Goal: Task Accomplishment & Management: Use online tool/utility

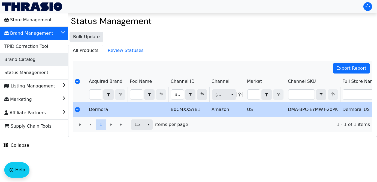
scroll to position [0, 122]
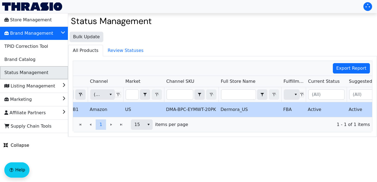
click at [45, 70] on li "Status Management" at bounding box center [34, 72] width 68 height 13
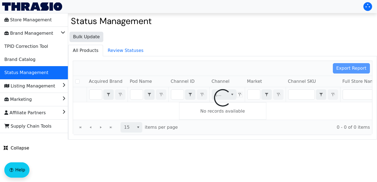
checkbox input "false"
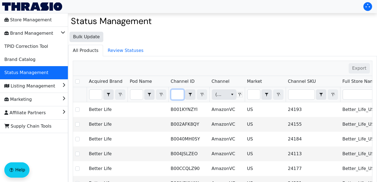
click at [175, 94] on input "Filter" at bounding box center [177, 94] width 13 height 10
type input "B08CYCYW2K"
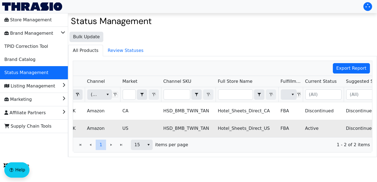
scroll to position [0, 194]
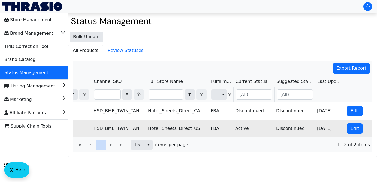
checkbox input "true"
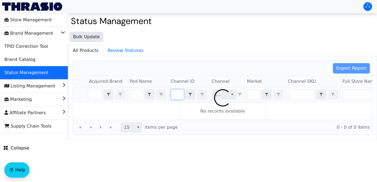
checkbox input "false"
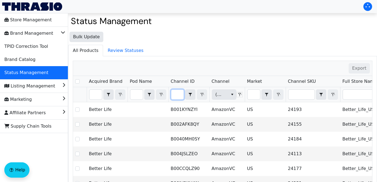
click at [179, 94] on input "Filter" at bounding box center [177, 94] width 13 height 10
click at [181, 91] on input "Filter" at bounding box center [177, 94] width 13 height 10
type input "B08CYCYW2K"
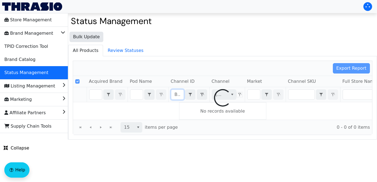
scroll to position [0, 23]
checkbox input "false"
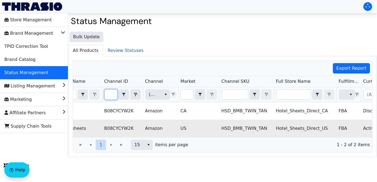
scroll to position [0, 67]
type input "B08CYCYW2K"
click at [323, 130] on td "Hotel_Sheets_Direct_US" at bounding box center [305, 128] width 63 height 17
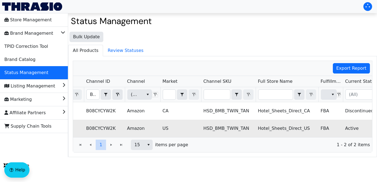
scroll to position [0, 0]
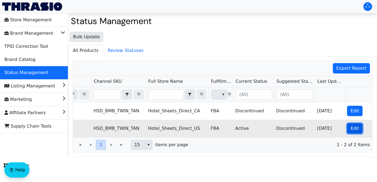
click at [354, 130] on span "Edit" at bounding box center [355, 128] width 8 height 7
checkbox input "true"
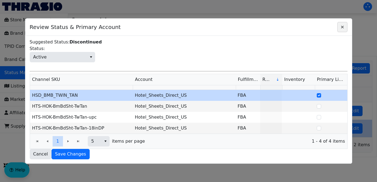
click at [342, 29] on icon "Close" at bounding box center [342, 27] width 7 height 4
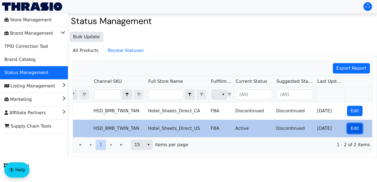
click at [352, 129] on span "Edit" at bounding box center [355, 128] width 8 height 7
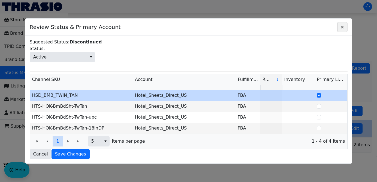
click at [343, 27] on icon "Close" at bounding box center [342, 27] width 7 height 4
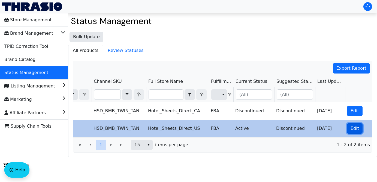
click at [356, 130] on span "Edit" at bounding box center [355, 128] width 8 height 7
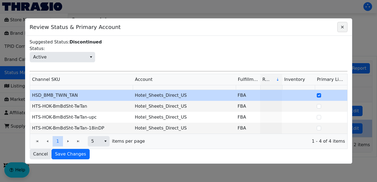
click at [342, 25] on icon "Close" at bounding box center [342, 27] width 7 height 4
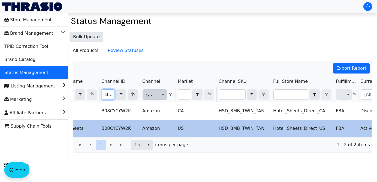
drag, startPoint x: 105, startPoint y: 95, endPoint x: 157, endPoint y: 98, distance: 51.7
click at [157, 98] on tr "B08CYCYW2K Contains (All) (All)" at bounding box center [251, 94] width 494 height 15
type input "B07Y8VZ7CF"
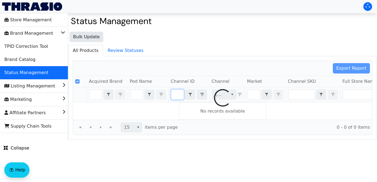
checkbox input "false"
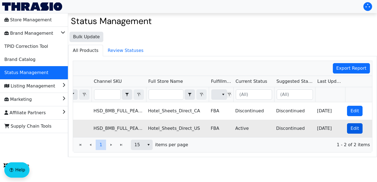
type input "B07Y8VZ7CF"
click at [352, 130] on span "Edit" at bounding box center [355, 128] width 8 height 7
checkbox input "true"
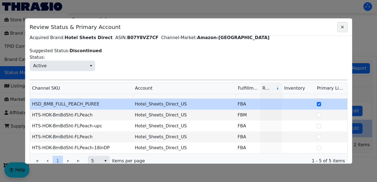
click at [343, 26] on icon "Close" at bounding box center [342, 27] width 7 height 4
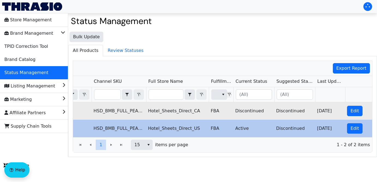
checkbox input "true"
type input "B08CYCYW2K"
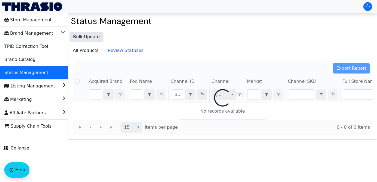
checkbox input "false"
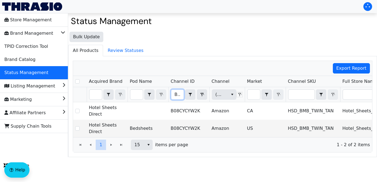
click at [174, 96] on input "B08CYCYW2K" at bounding box center [177, 94] width 13 height 10
drag, startPoint x: 174, startPoint y: 96, endPoint x: 247, endPoint y: 100, distance: 73.0
click at [247, 100] on tr "B08CYCYW2K Contains (All) (All)" at bounding box center [320, 94] width 494 height 15
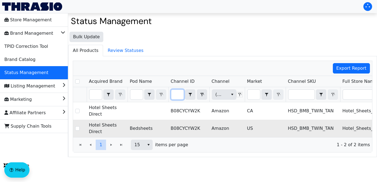
type input "B07Y8VD3X5"
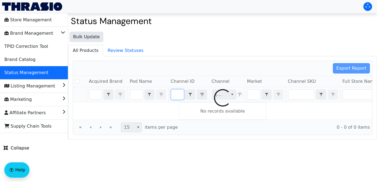
checkbox input "false"
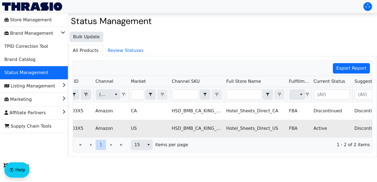
scroll to position [0, 194]
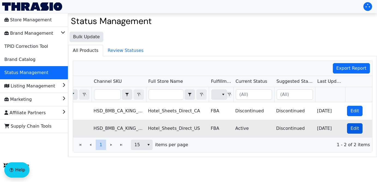
type input "B07Y8VD3X5"
click at [355, 128] on span "Edit" at bounding box center [355, 128] width 8 height 7
checkbox input "true"
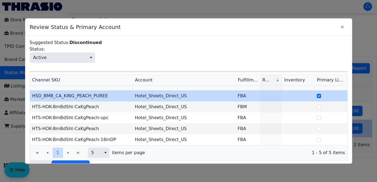
scroll to position [38, 0]
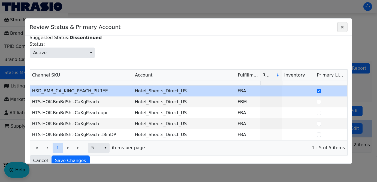
click at [343, 25] on icon "Close" at bounding box center [342, 27] width 7 height 4
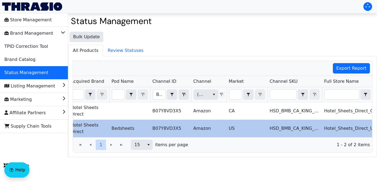
scroll to position [0, 0]
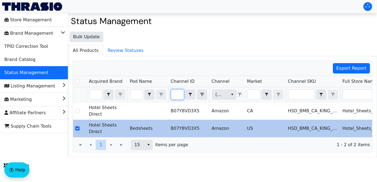
drag, startPoint x: 174, startPoint y: 95, endPoint x: 246, endPoint y: 98, distance: 71.8
click at [246, 98] on tr "B07Y8VD3X5 Contains (All) (All)" at bounding box center [320, 94] width 494 height 15
type input "B08CYCYW2K"
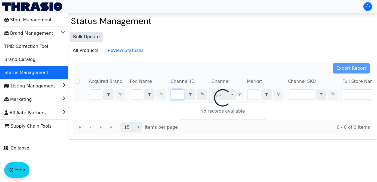
checkbox input "false"
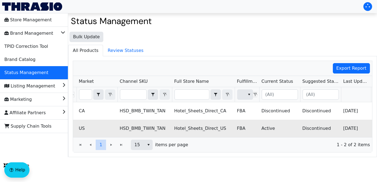
scroll to position [0, 194]
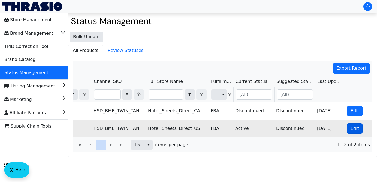
type input "B08CYCYW2K"
click at [355, 126] on span "Edit" at bounding box center [355, 128] width 8 height 7
checkbox input "true"
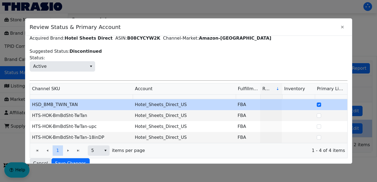
scroll to position [17, 0]
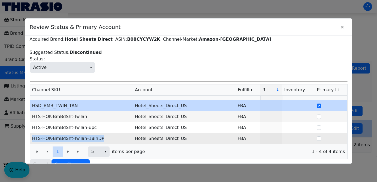
drag, startPoint x: 104, startPoint y: 139, endPoint x: 30, endPoint y: 133, distance: 73.9
click at [30, 133] on td "HTS-HOK-BmBdSht-TwTan-18inDP" at bounding box center [81, 138] width 103 height 11
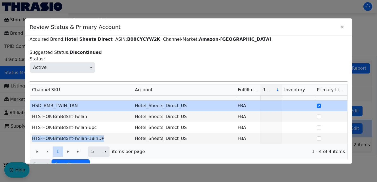
copy td "HTS-HOK-BmBdSht-TwTan-18inDP"
click at [345, 24] on span "Close" at bounding box center [342, 27] width 7 height 7
copy td "HTS-HOK-BmBdSht-TwTan-18inDP"
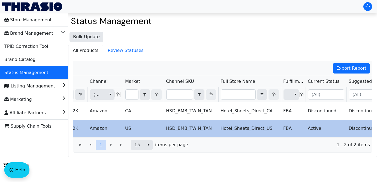
scroll to position [0, 89]
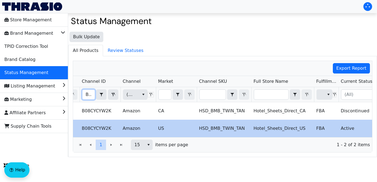
click at [84, 92] on input "B08CYCYW2K" at bounding box center [88, 94] width 13 height 10
drag, startPoint x: 84, startPoint y: 93, endPoint x: 169, endPoint y: 99, distance: 84.8
click at [169, 99] on tr "B08CYCYW2K Contains (All) (All)" at bounding box center [231, 94] width 494 height 15
type input "B07Y8VZ7CF"
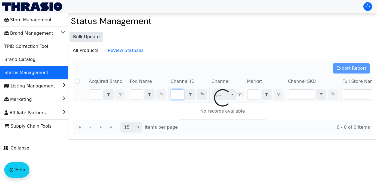
checkbox input "false"
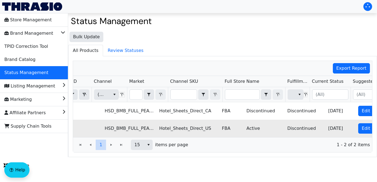
scroll to position [0, 183]
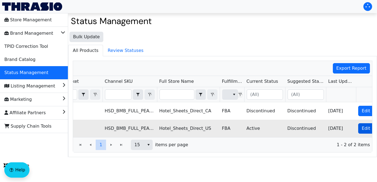
type input "B07Y8VZ7CF"
click at [362, 129] on span "Edit" at bounding box center [366, 128] width 8 height 7
checkbox input "true"
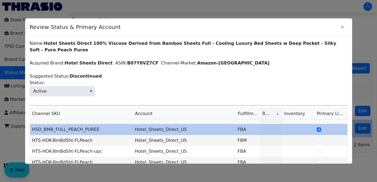
scroll to position [45, 0]
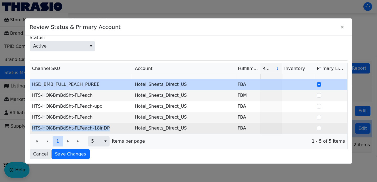
drag, startPoint x: 112, startPoint y: 127, endPoint x: 32, endPoint y: 129, distance: 79.4
click at [32, 129] on td "HTS-HOK-BmBdSht-FLPeach-18inDP" at bounding box center [81, 128] width 103 height 11
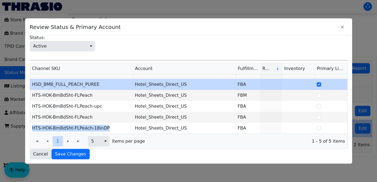
copy td "HTS-HOK-BmBdSht-FLPeach-18inDP"
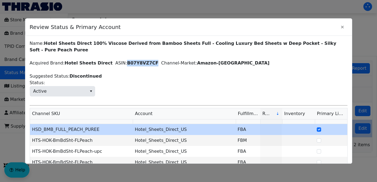
drag, startPoint x: 121, startPoint y: 64, endPoint x: 147, endPoint y: 65, distance: 26.2
click at [147, 65] on label "B07Y8VZ7CF" at bounding box center [142, 62] width 31 height 5
copy label "B07Y8VZ7CF"
click at [343, 26] on icon "Close" at bounding box center [342, 27] width 7 height 4
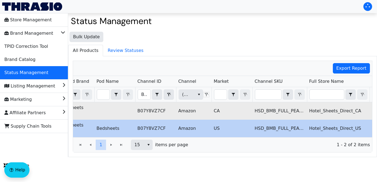
scroll to position [0, 28]
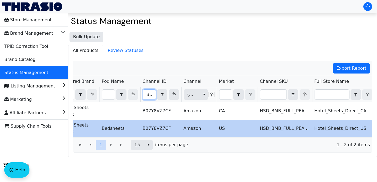
click at [147, 96] on input "B07Y8VZ7CF" at bounding box center [149, 94] width 13 height 10
type input "B07Y8VCKB8"
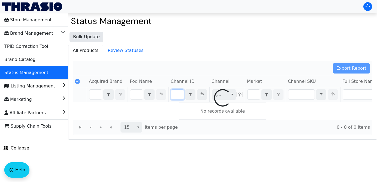
drag, startPoint x: 147, startPoint y: 96, endPoint x: 232, endPoint y: 97, distance: 84.9
click at [232, 97] on div "Export Report Acquired Brand Pod Name Channel ID Channel Market Channel SKU Ful…" at bounding box center [223, 98] width 300 height 74
checkbox input "false"
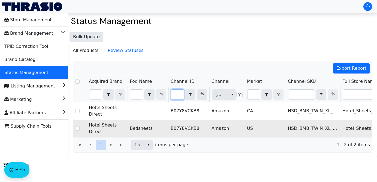
scroll to position [0, 195]
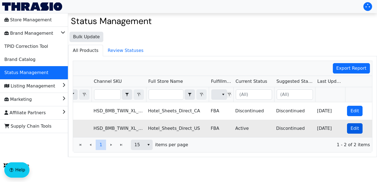
type input "B07Y8VCKB8"
click at [358, 130] on span "Edit" at bounding box center [355, 128] width 8 height 7
checkbox input "true"
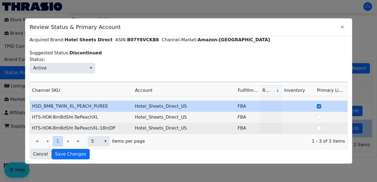
click at [118, 127] on td "HTS-HOK-BmBdSht-TwPeachXL-18inDP" at bounding box center [81, 128] width 103 height 11
copy td "-BmBdSht-TwPeachXL-18inDP"
drag, startPoint x: 118, startPoint y: 127, endPoint x: 30, endPoint y: 128, distance: 87.9
click at [30, 128] on td "HTS-HOK-BmBdSht-TwPeachXL-18inDP" at bounding box center [81, 128] width 103 height 11
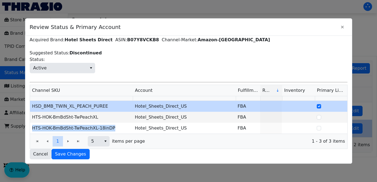
copy td "HTS-HOK-BmBdSht-TwPeachXL-18inDP"
click at [342, 26] on icon "Close" at bounding box center [342, 27] width 3 height 3
copy td "HTS-HOK-BmBdSht-TwPeachXL-18inDP"
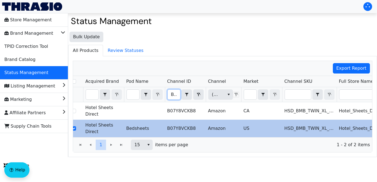
click at [174, 92] on input "B07Y8VCKB8" at bounding box center [174, 94] width 13 height 10
type input "B07Y8VD3X5"
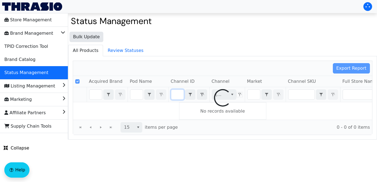
drag, startPoint x: 171, startPoint y: 94, endPoint x: 243, endPoint y: 101, distance: 71.8
click at [243, 101] on div "Export Report Acquired Brand Pod Name Channel ID Channel Market Channel SKU Ful…" at bounding box center [223, 98] width 300 height 74
checkbox input "false"
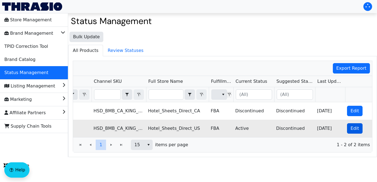
type input "B07Y8VD3X5"
click at [358, 127] on span "Edit" at bounding box center [355, 128] width 8 height 7
checkbox input "true"
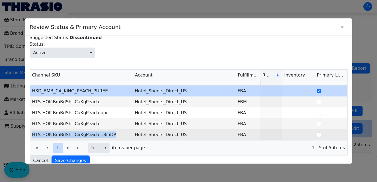
drag, startPoint x: 117, startPoint y: 129, endPoint x: 31, endPoint y: 127, distance: 85.9
click at [31, 129] on td "HTS-HOK-BmBdSht-CaKgPeach-18inDP" at bounding box center [81, 134] width 103 height 11
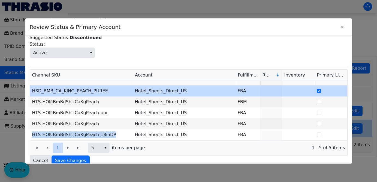
copy td "HTS-HOK-BmBdSht-CaKgPeach-18inDP"
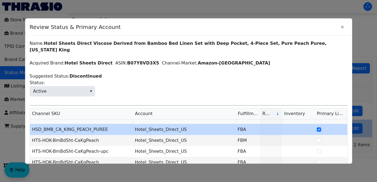
click at [132, 60] on label "B07Y8VD3X5" at bounding box center [143, 62] width 32 height 5
copy label "B07Y8VD3X5"
click at [343, 28] on icon "Close" at bounding box center [342, 27] width 3 height 3
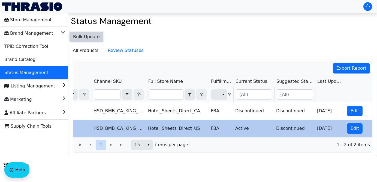
click at [92, 39] on span "Bulk Update" at bounding box center [86, 37] width 27 height 7
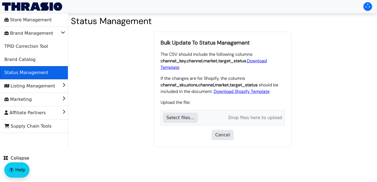
click at [40, 70] on span "Status Management" at bounding box center [26, 72] width 44 height 9
click at [44, 72] on span "Status Management" at bounding box center [26, 72] width 44 height 9
click at [55, 72] on li "Status Management" at bounding box center [34, 72] width 68 height 13
